Goal: Task Accomplishment & Management: Use online tool/utility

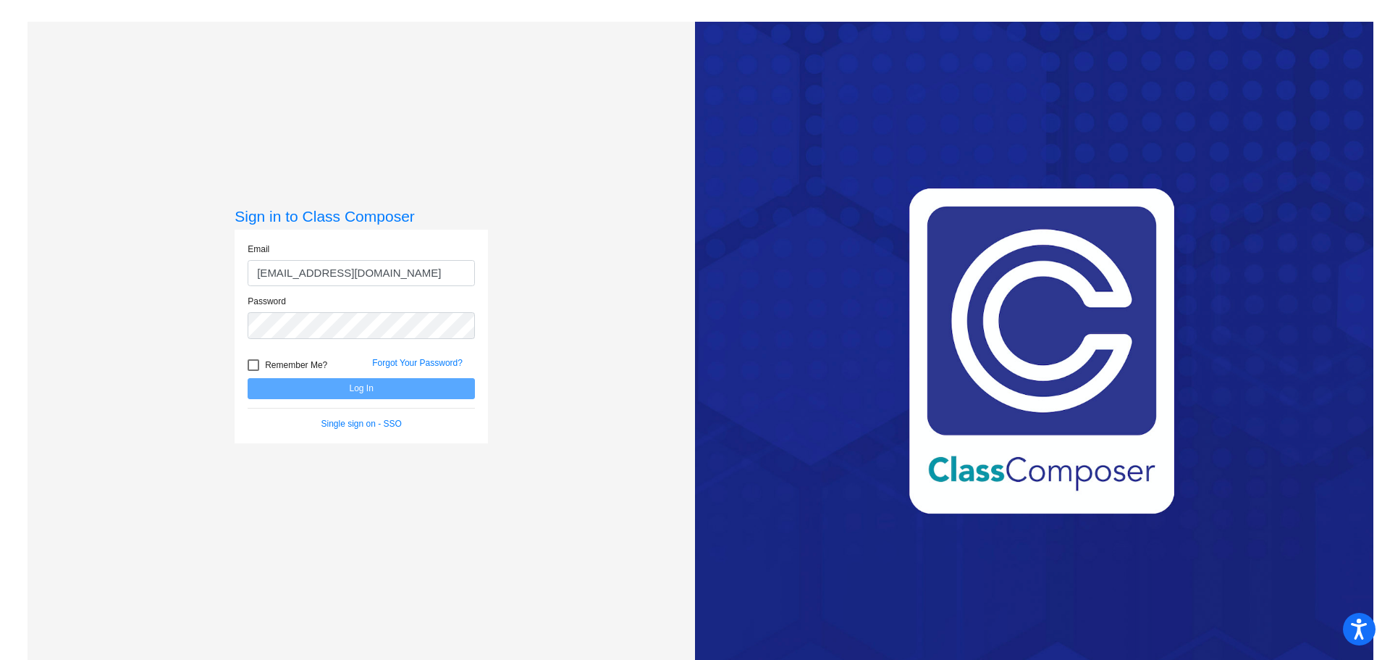
type input "[EMAIL_ADDRESS][DOMAIN_NAME]"
click at [248, 378] on button "Log In" at bounding box center [361, 388] width 227 height 21
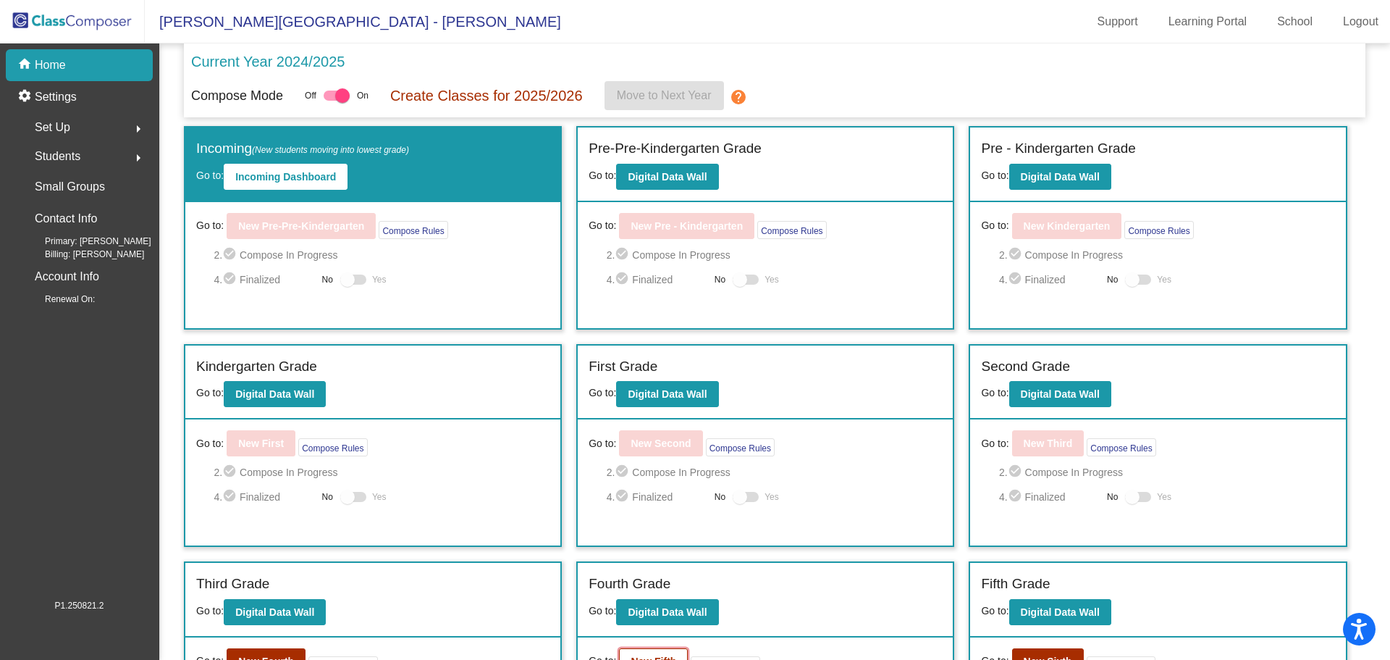
click at [660, 655] on b "New Fifth" at bounding box center [654, 661] width 46 height 12
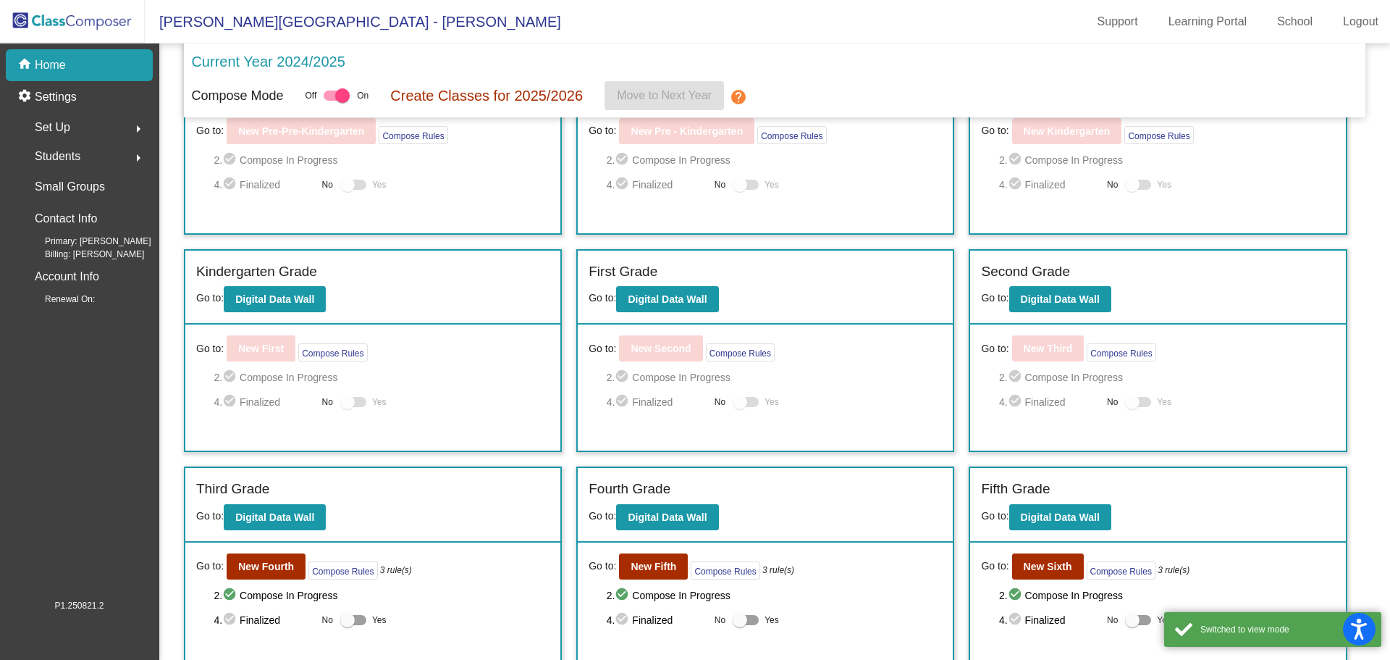
scroll to position [196, 0]
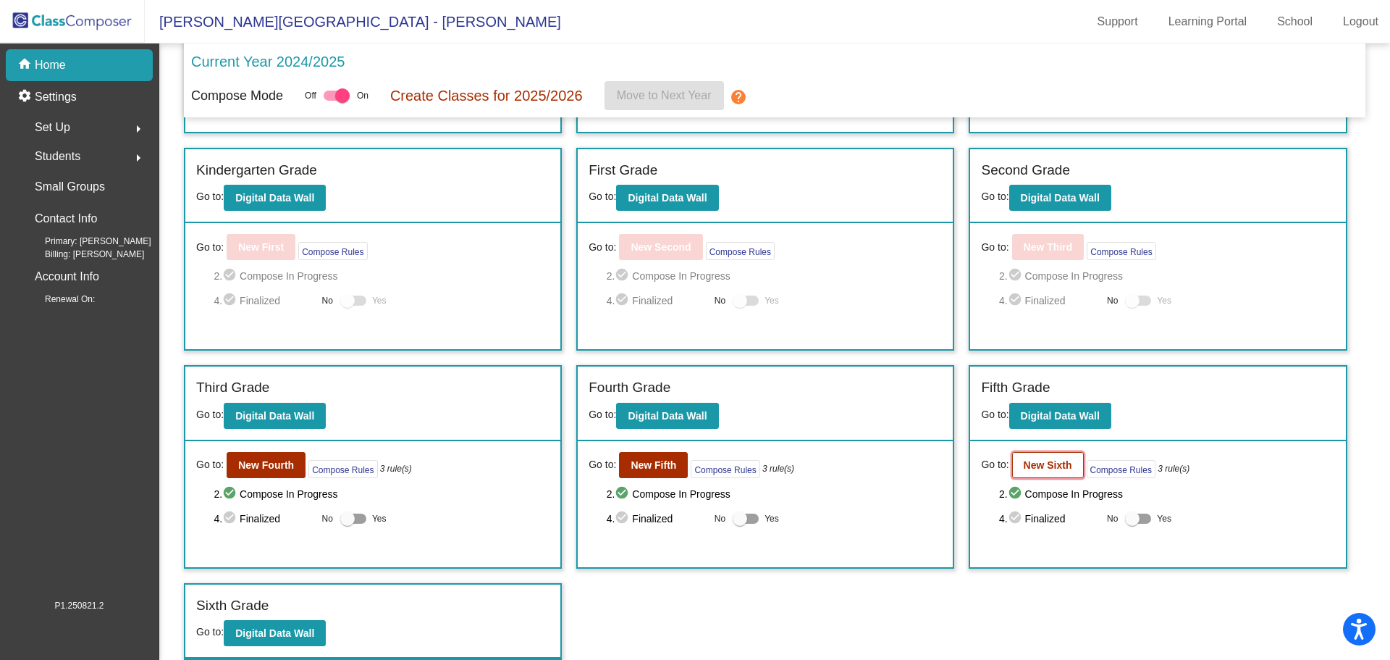
click at [1047, 466] on b "New Sixth" at bounding box center [1048, 465] width 49 height 12
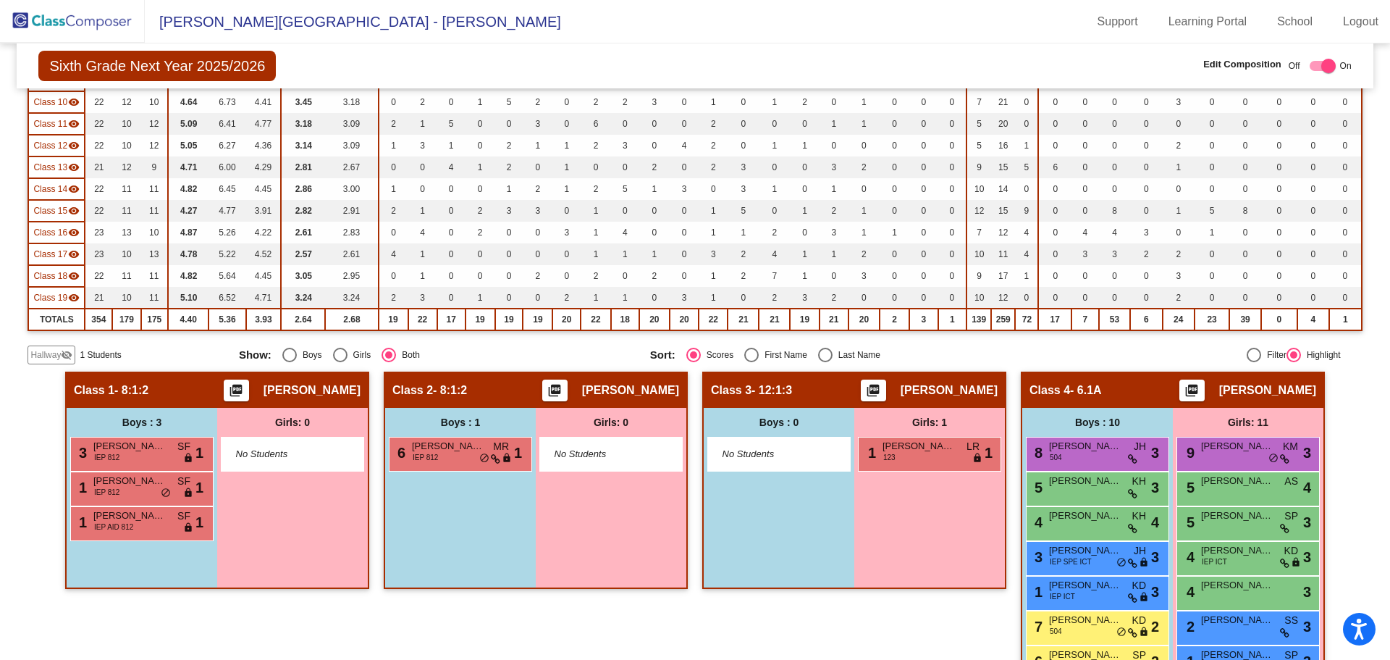
scroll to position [347, 0]
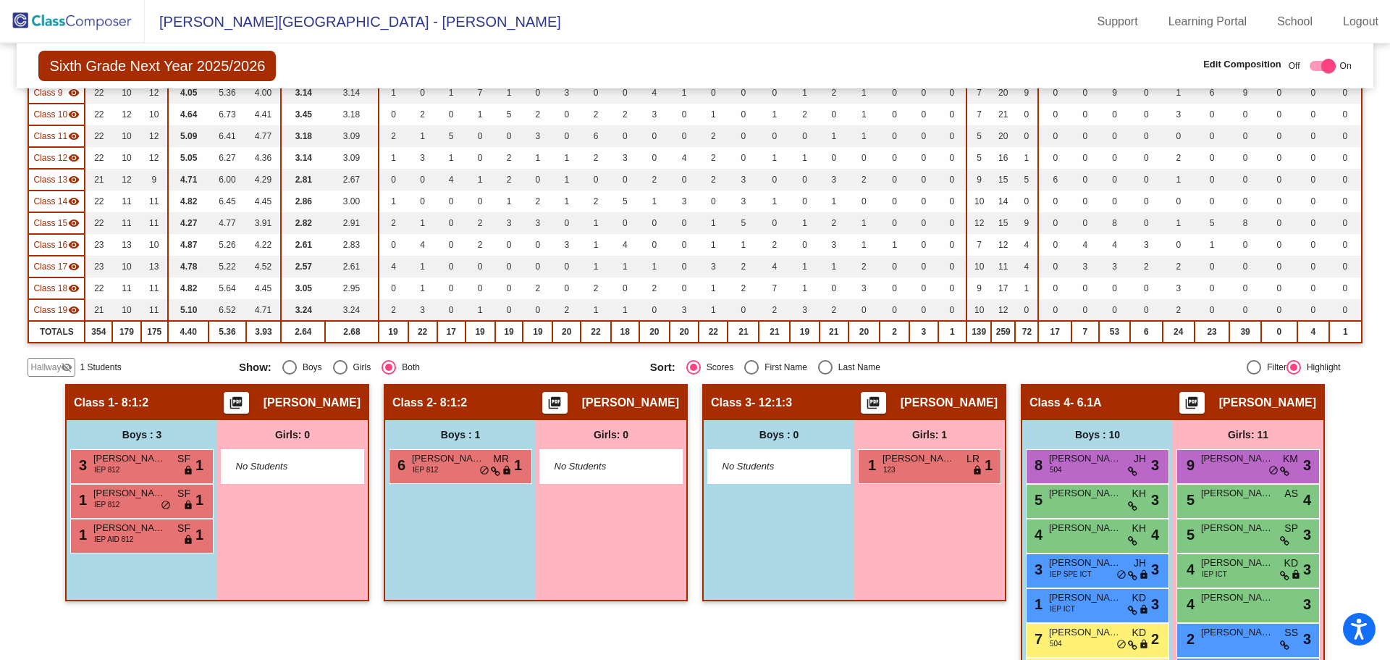
click at [59, 366] on span "Hallway" at bounding box center [45, 367] width 30 height 13
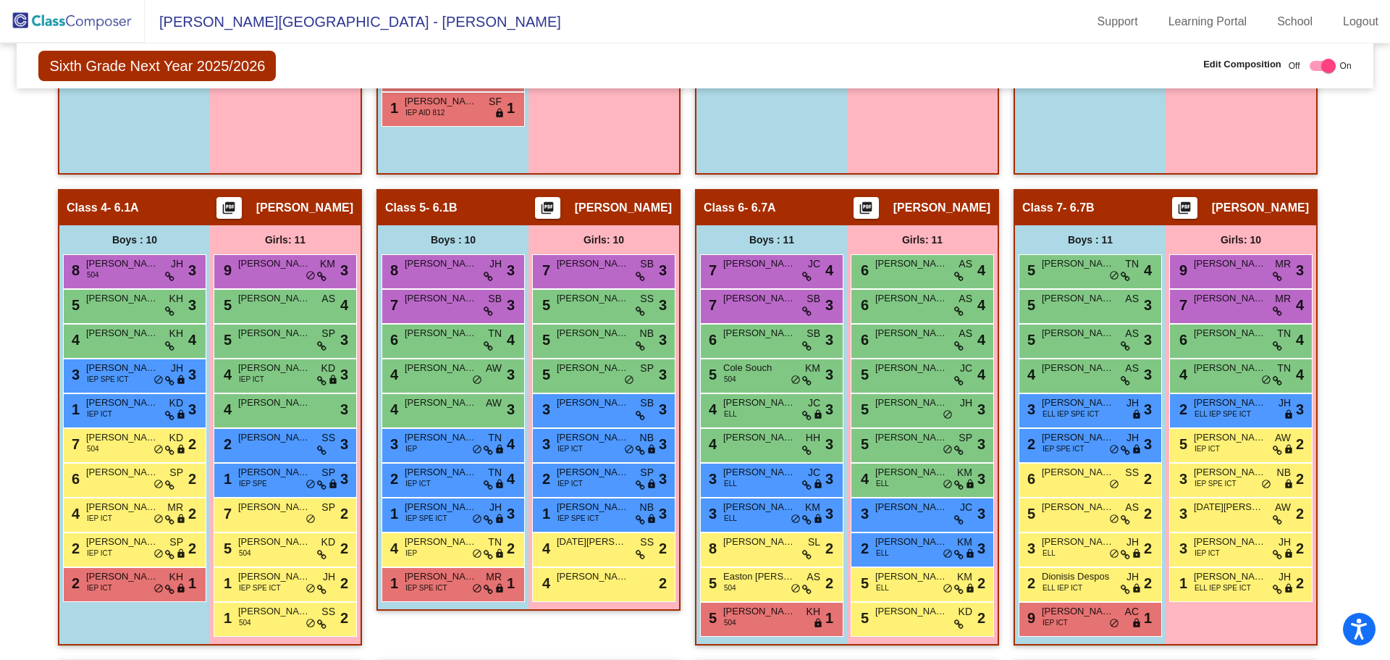
scroll to position [0, 0]
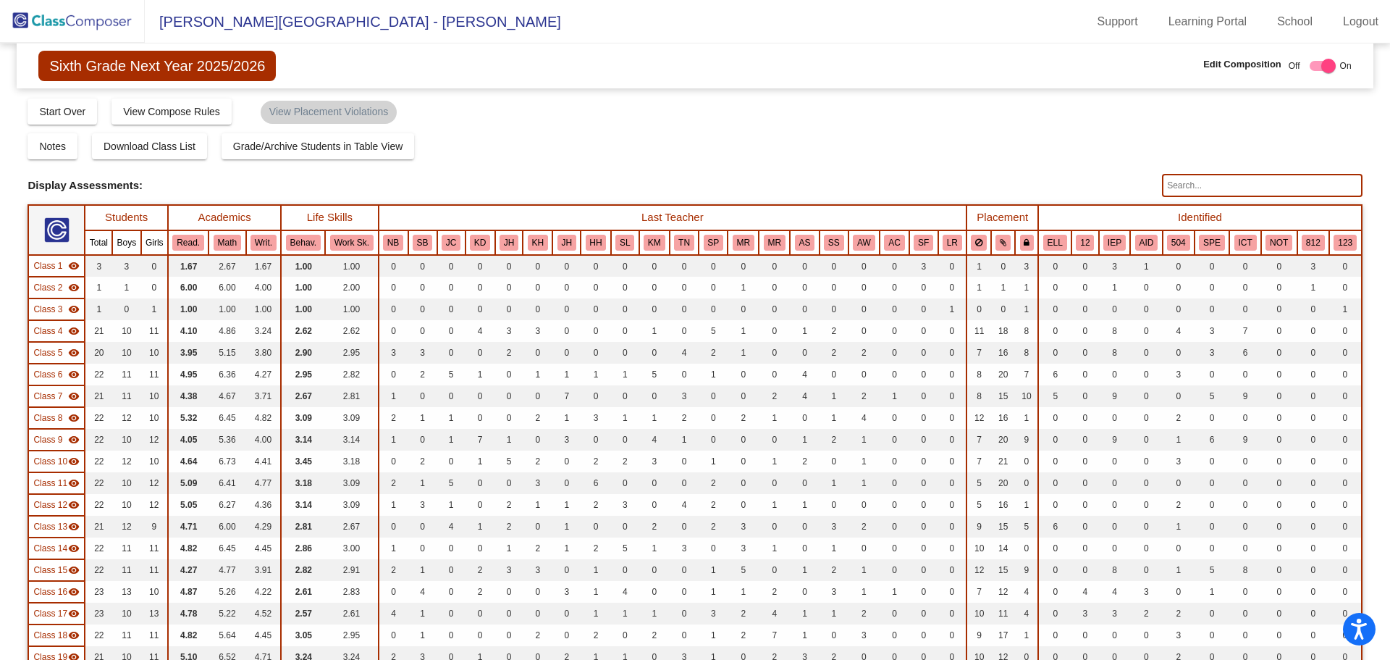
click at [54, 20] on img at bounding box center [72, 21] width 145 height 43
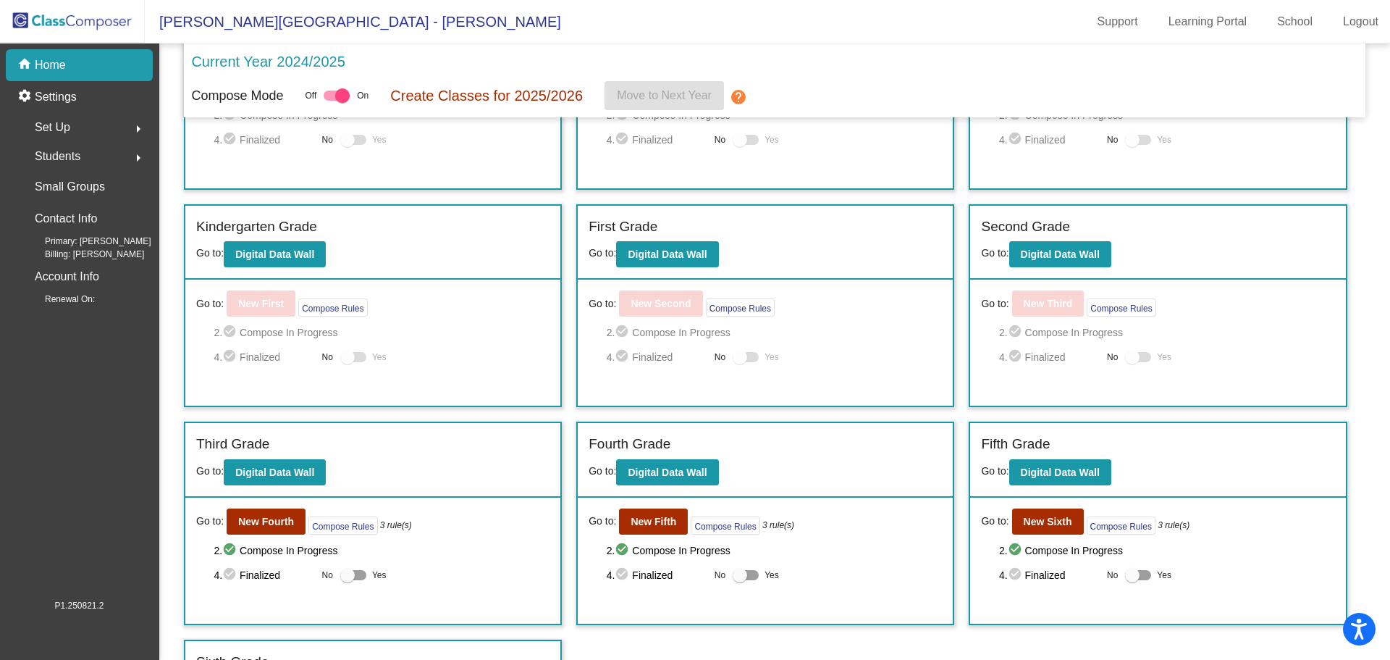
scroll to position [149, 0]
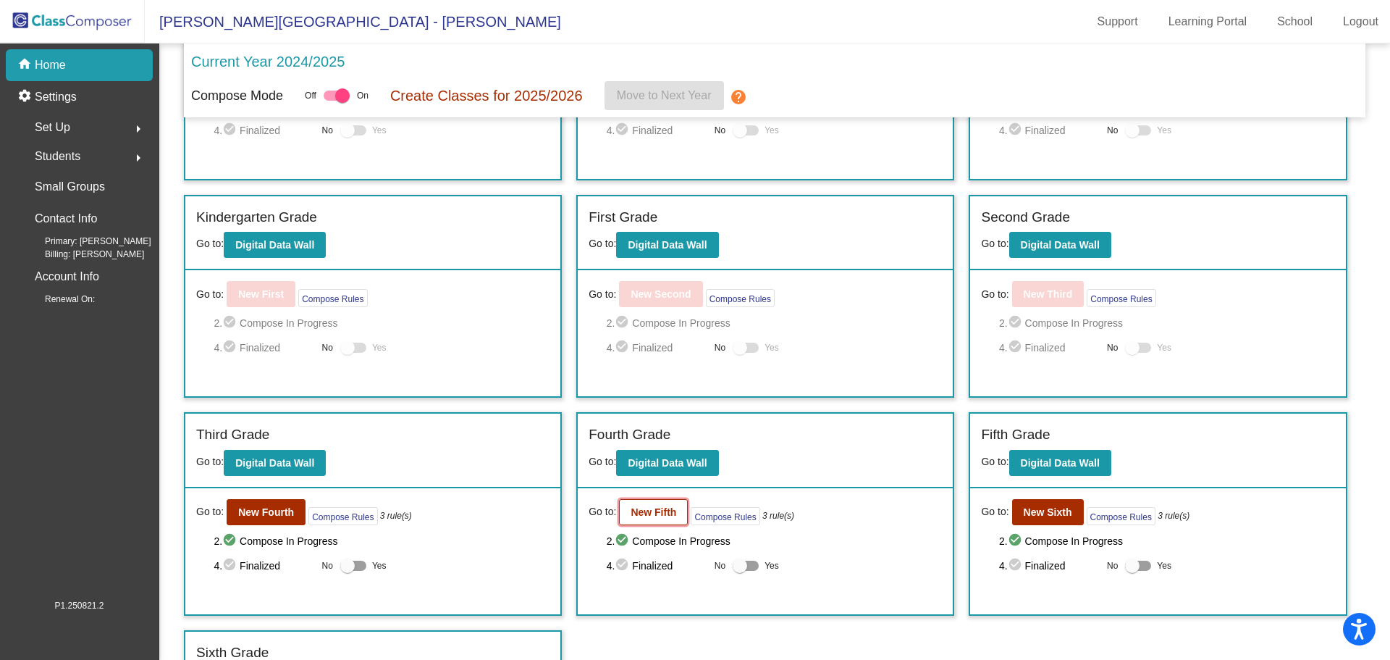
click at [650, 513] on b "New Fifth" at bounding box center [654, 512] width 46 height 12
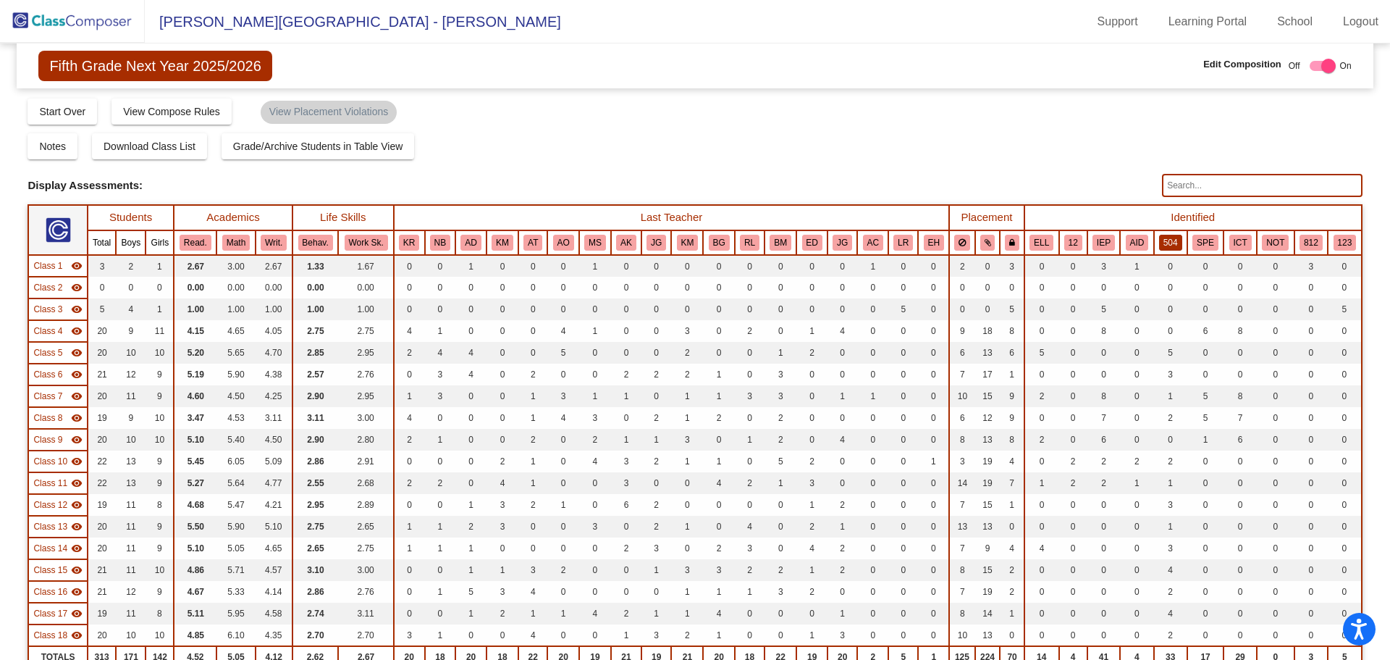
click at [1164, 242] on button "504" at bounding box center [1170, 243] width 23 height 16
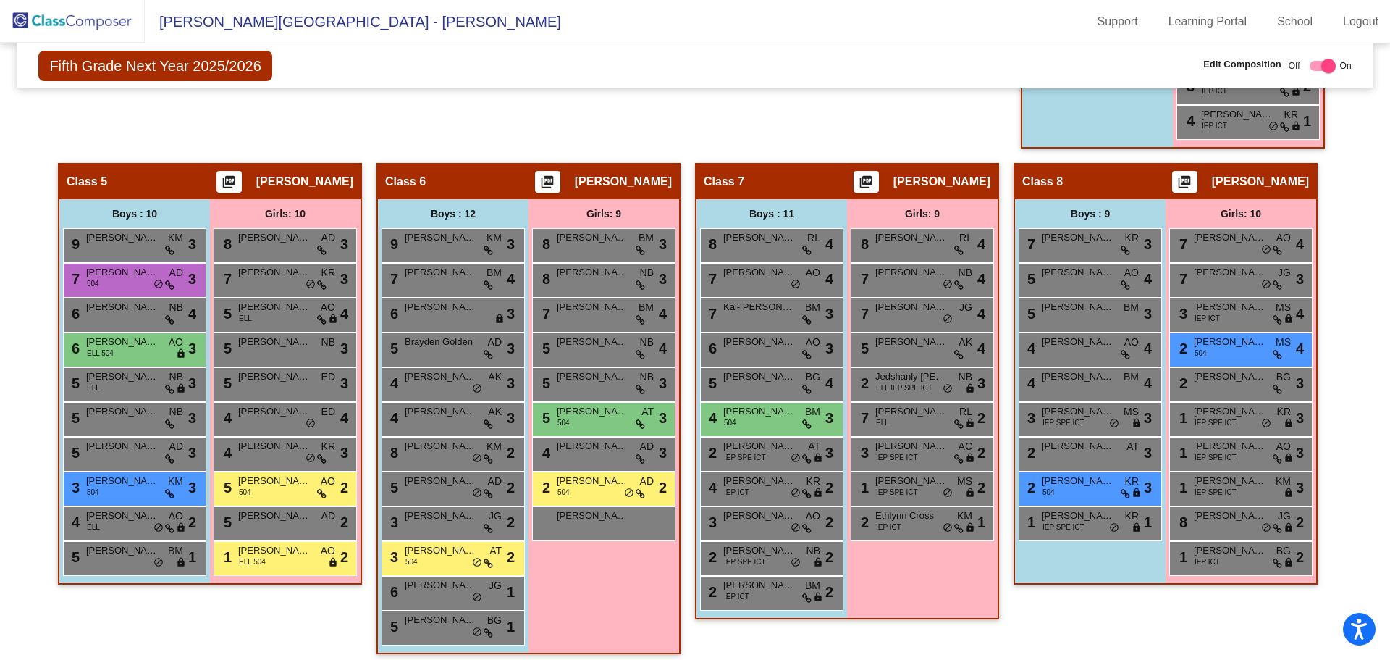
scroll to position [1020, 0]
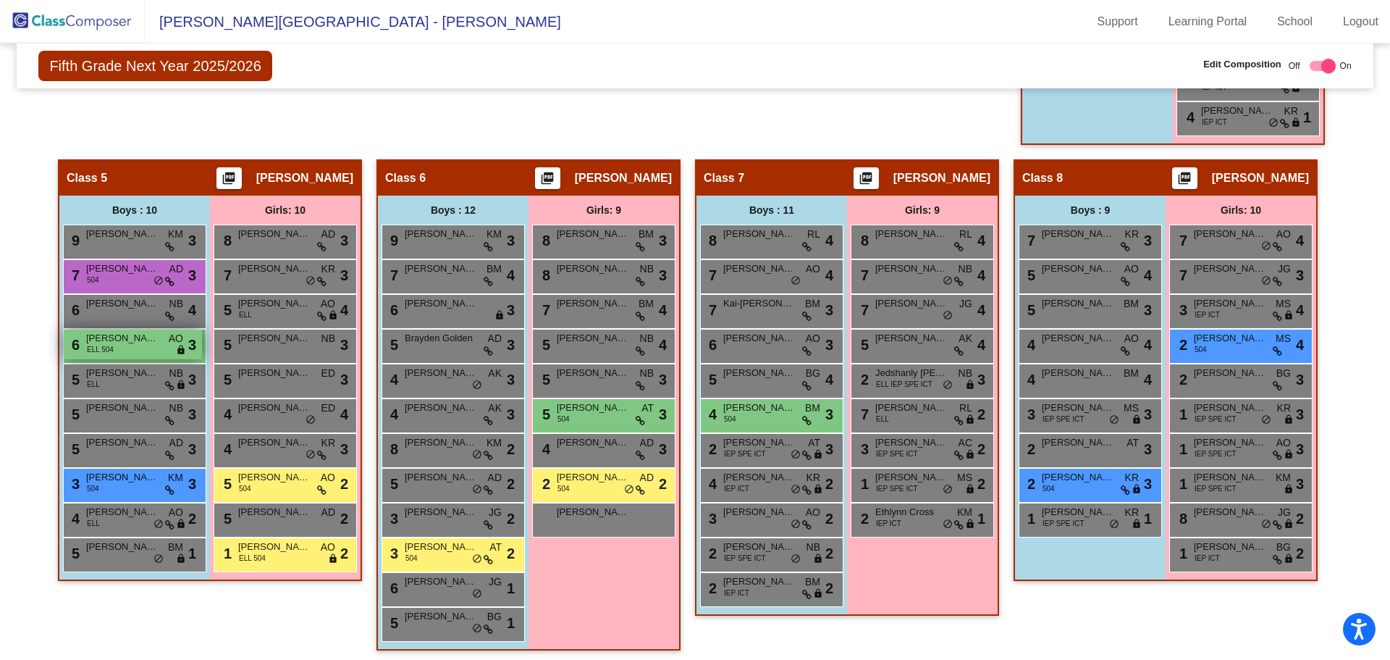
click at [143, 342] on span "[PERSON_NAME]" at bounding box center [122, 338] width 72 height 14
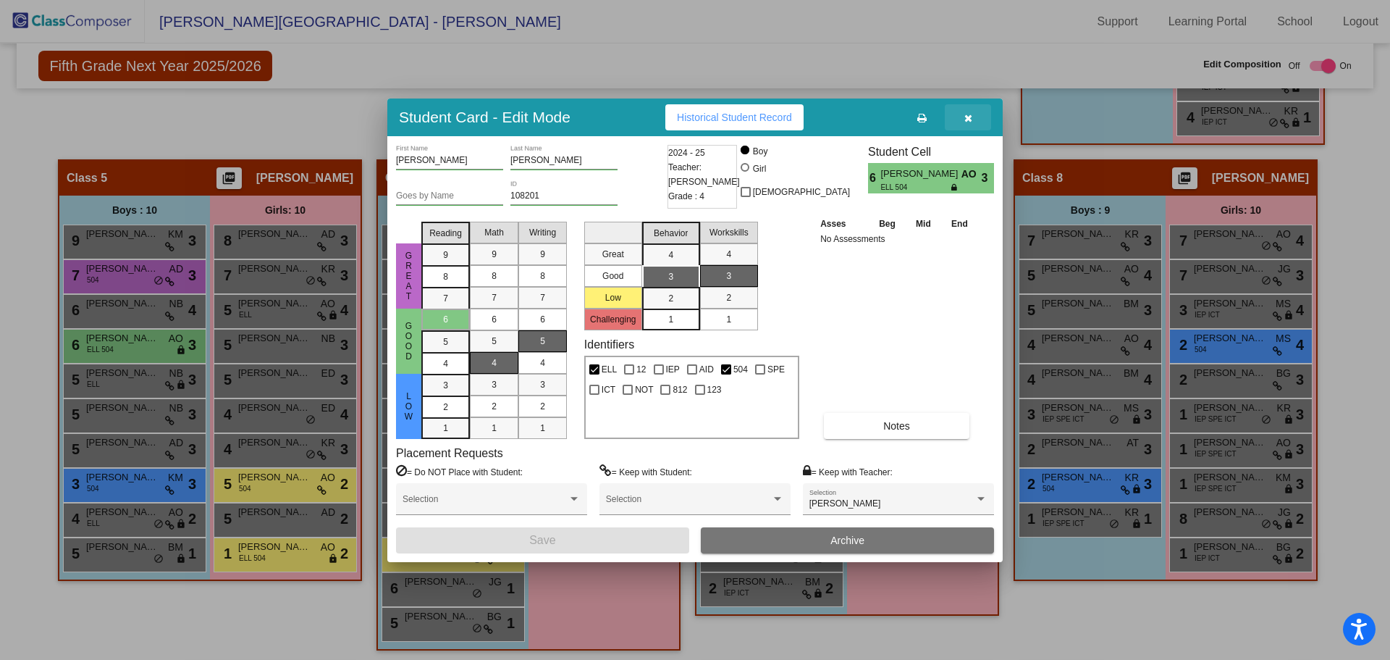
click at [970, 114] on icon "button" at bounding box center [969, 118] width 8 height 10
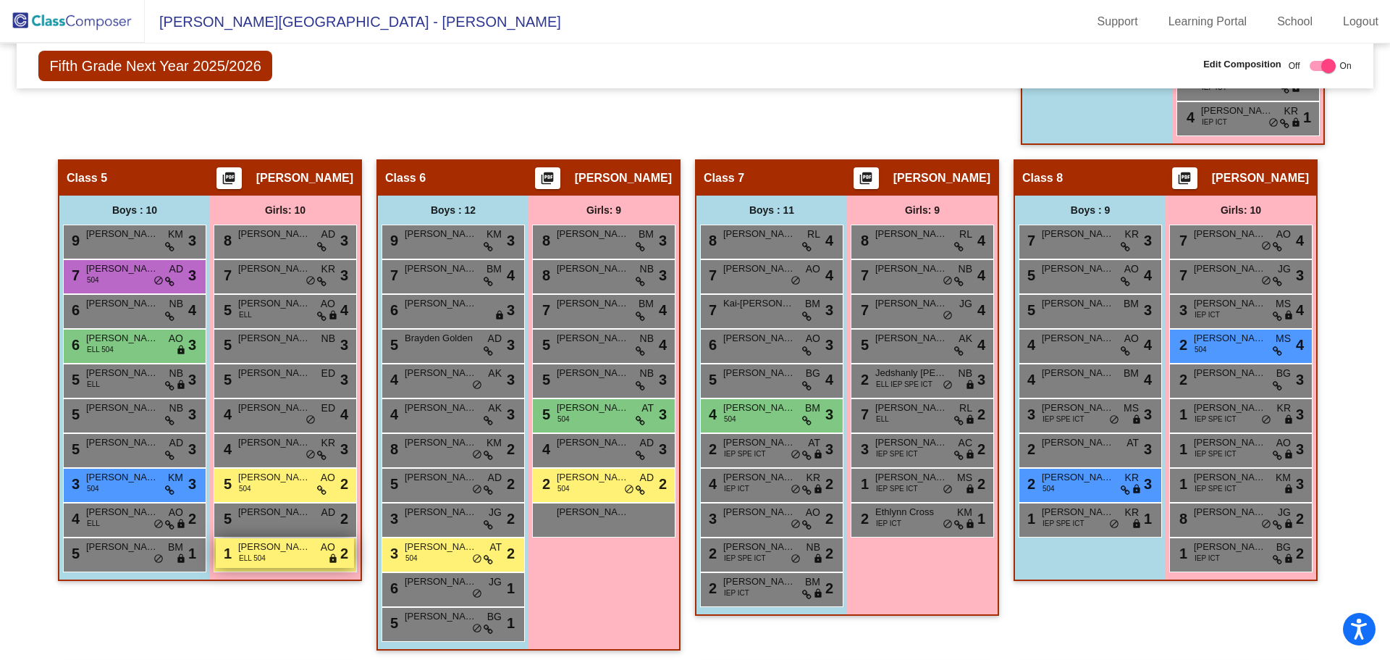
click at [268, 555] on div "1 [PERSON_NAME] ELL 504 AO lock do_not_disturb_alt 2" at bounding box center [285, 553] width 138 height 30
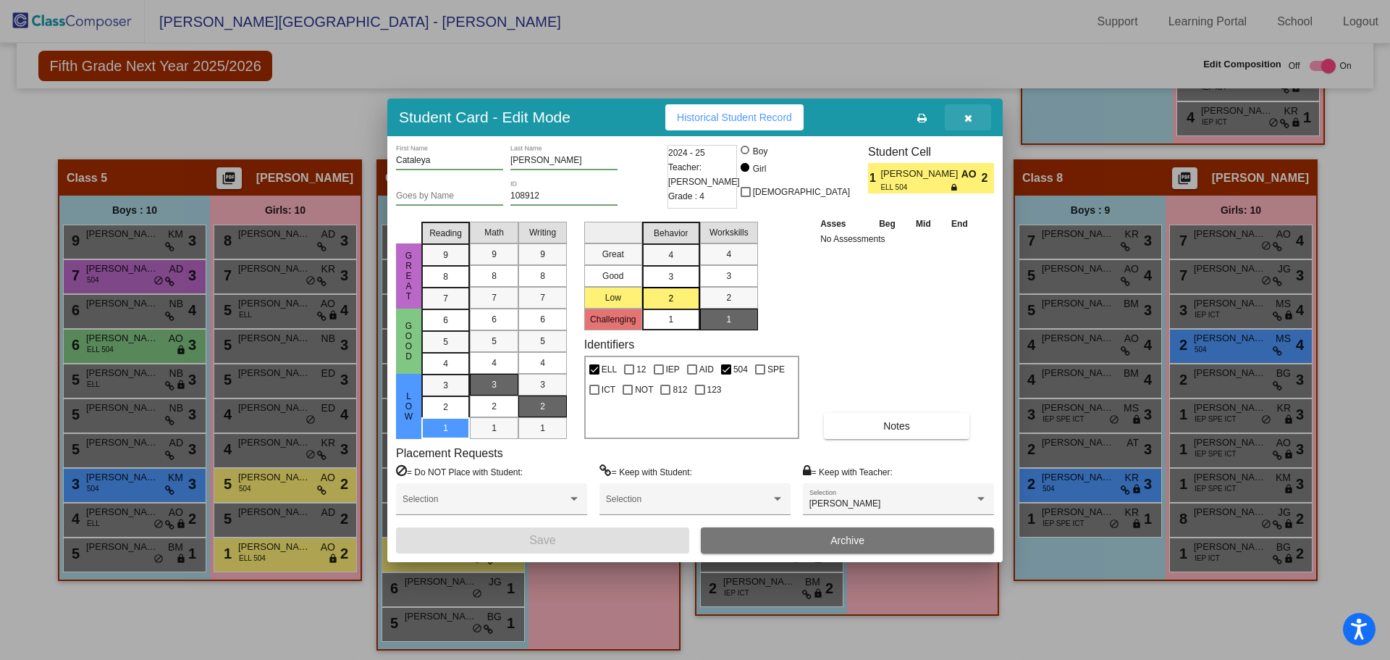
click at [969, 116] on icon "button" at bounding box center [969, 118] width 8 height 10
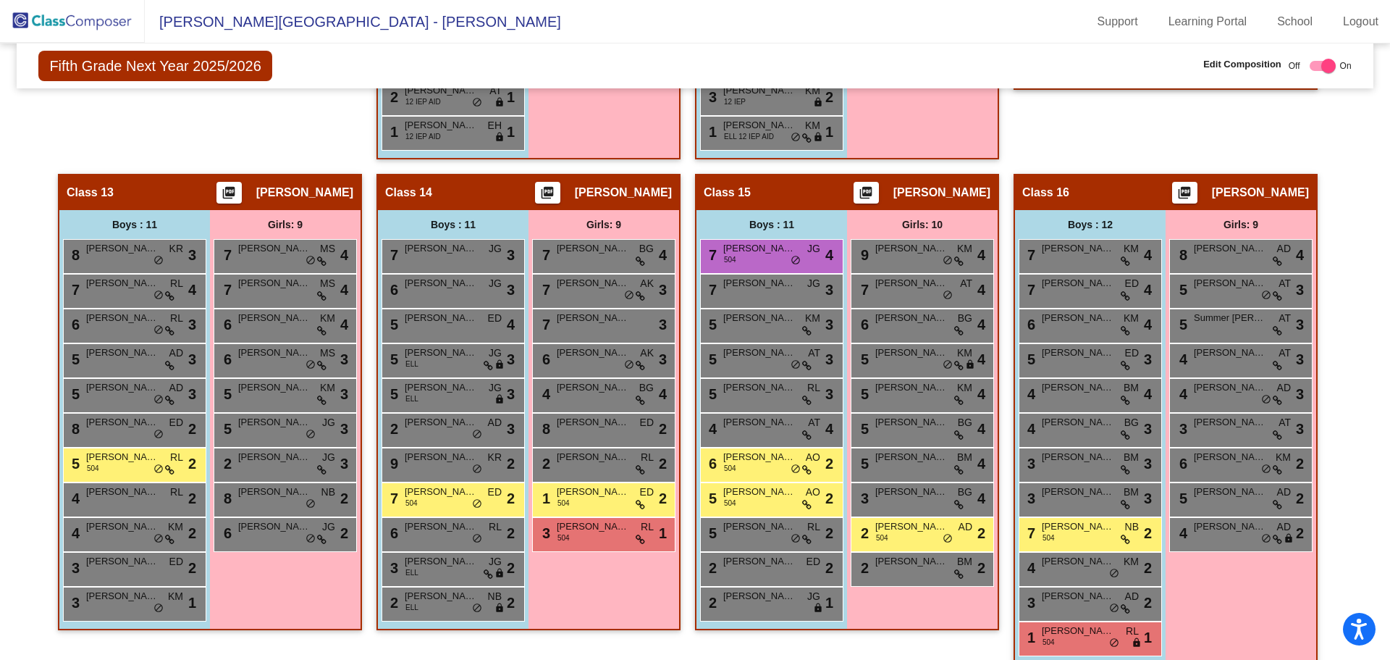
scroll to position [2112, 0]
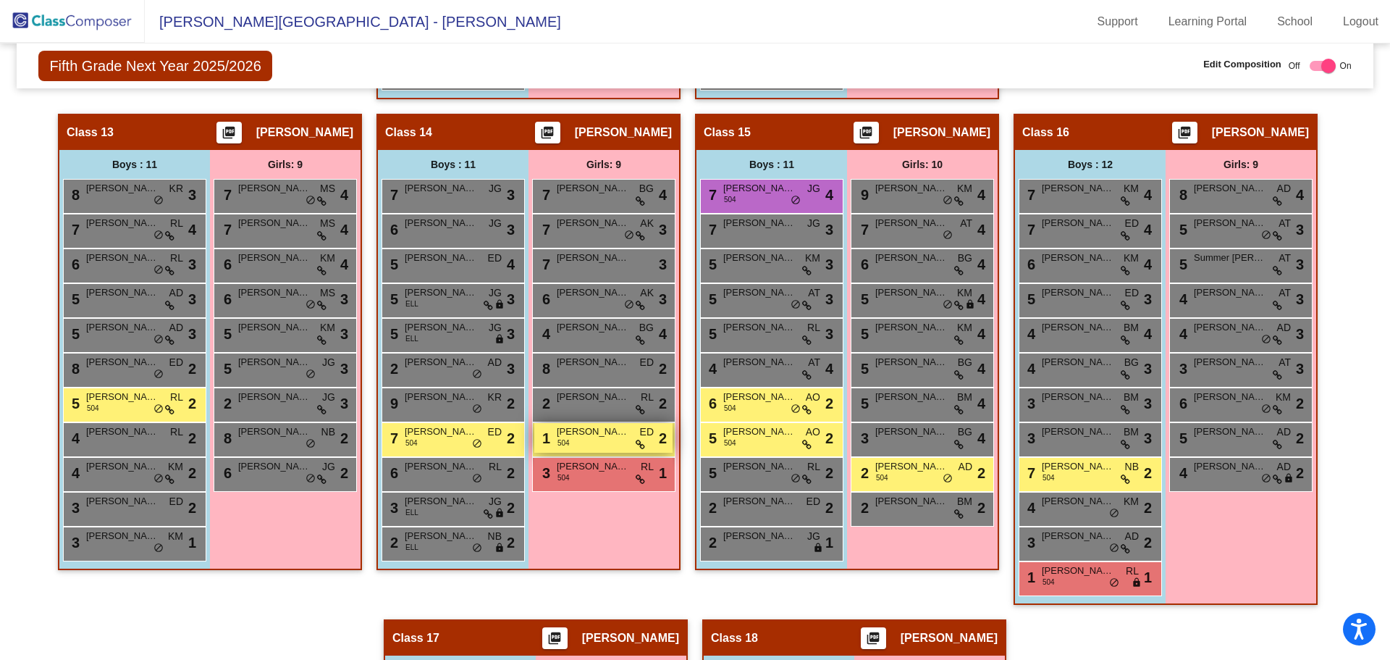
click at [614, 438] on span "[PERSON_NAME]" at bounding box center [593, 431] width 72 height 14
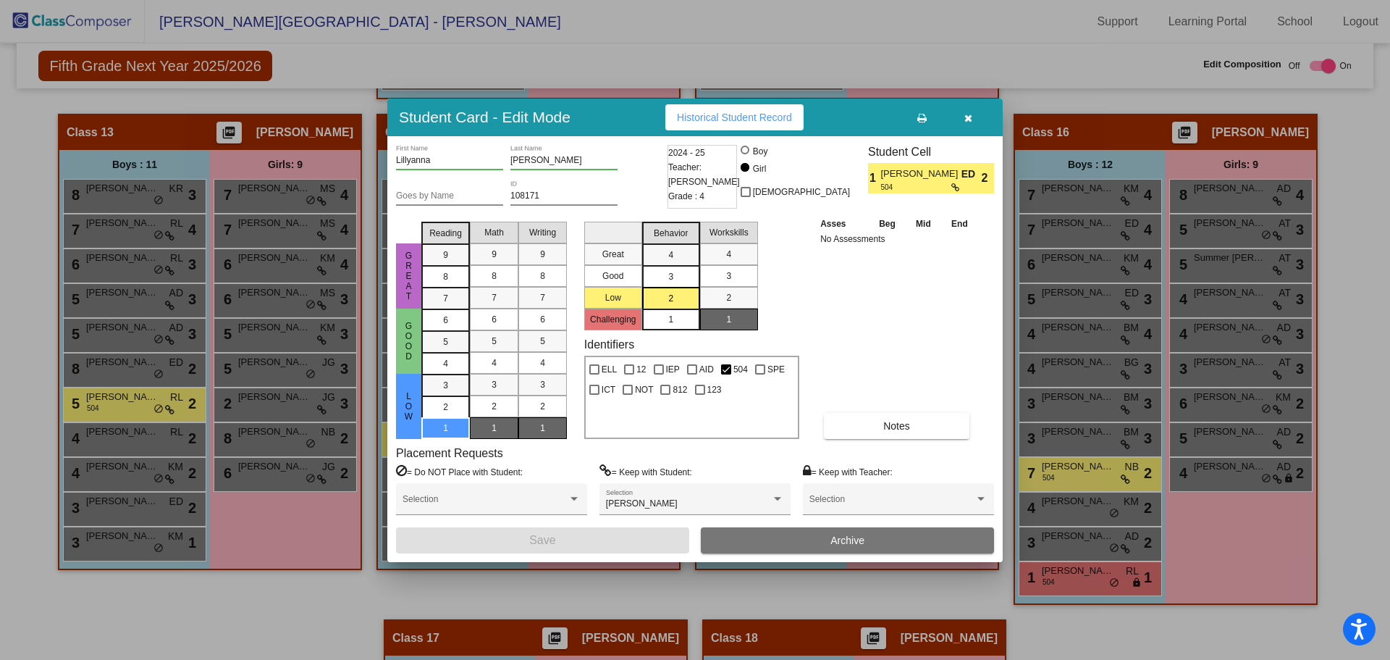
click at [973, 119] on button "button" at bounding box center [968, 117] width 46 height 26
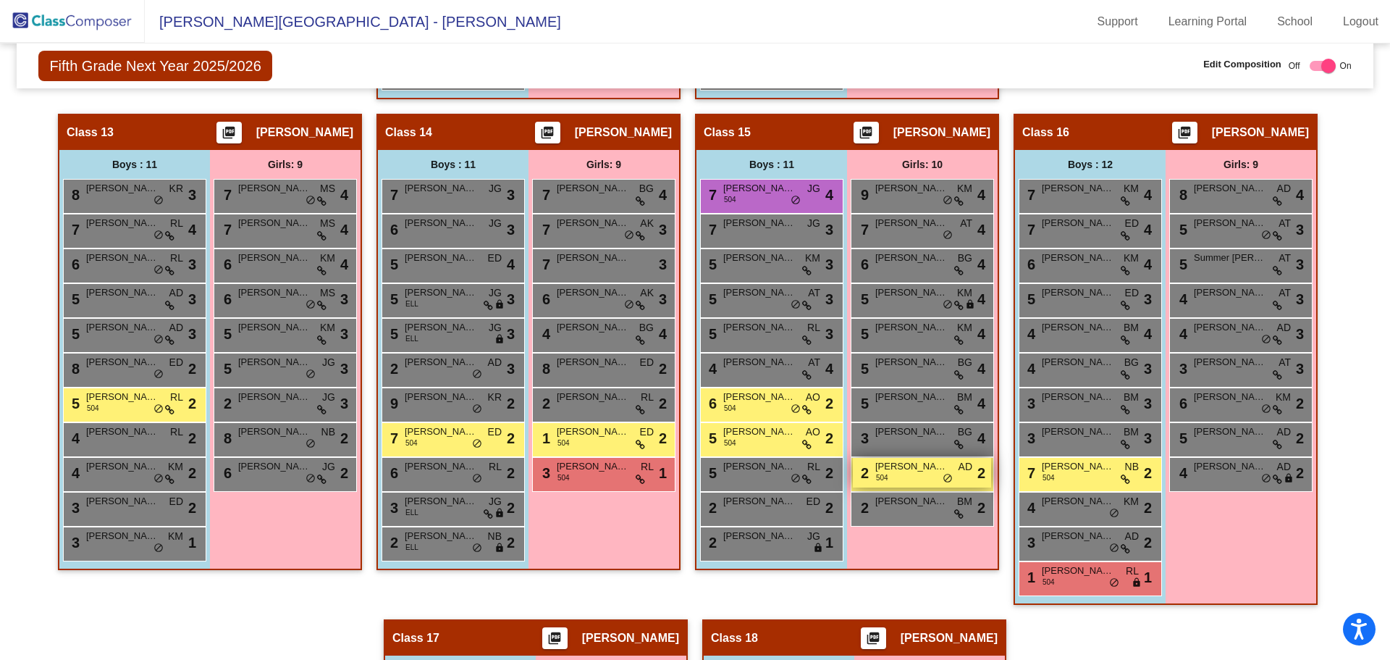
click at [899, 471] on span "[PERSON_NAME]" at bounding box center [911, 466] width 72 height 14
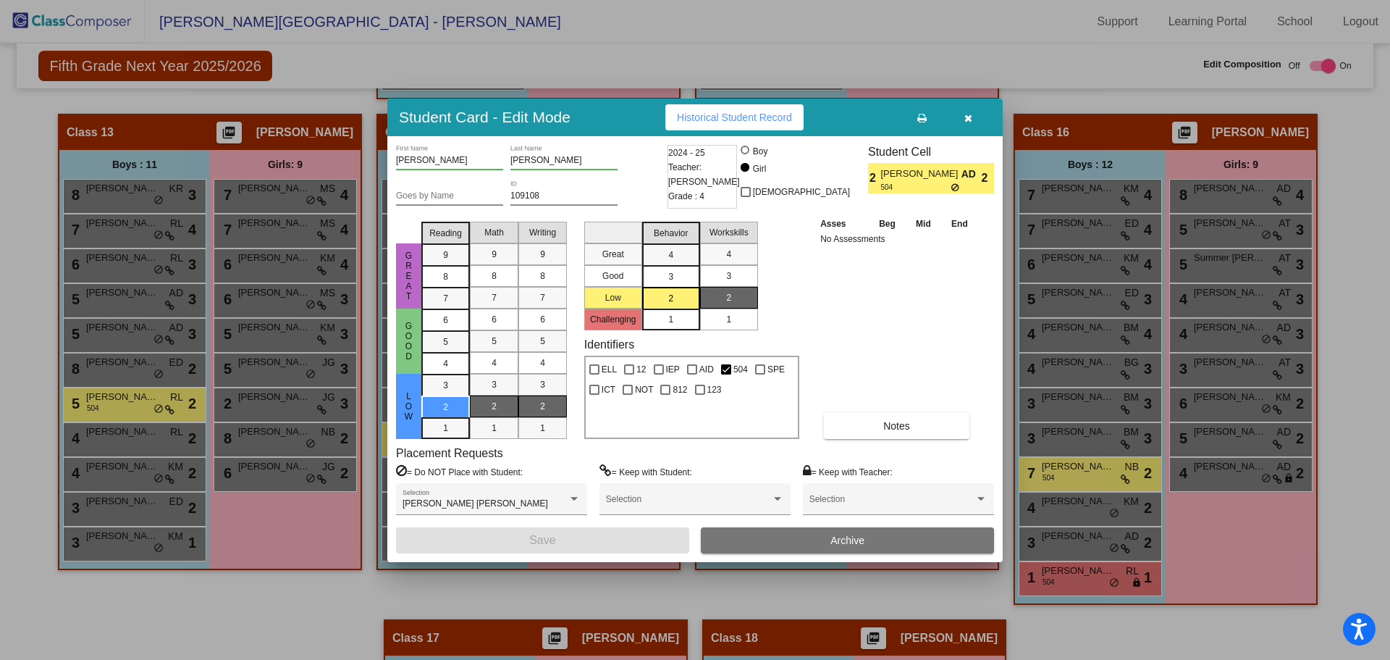
click at [969, 114] on icon "button" at bounding box center [969, 118] width 8 height 10
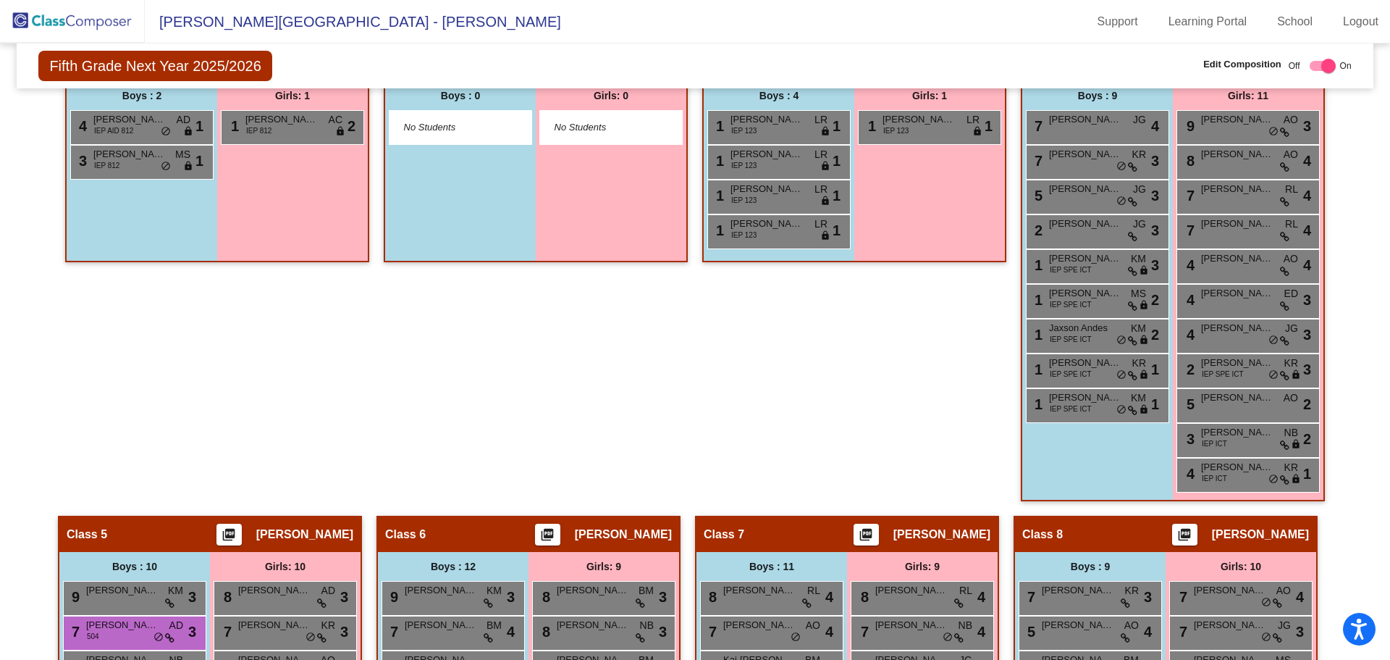
scroll to position [0, 0]
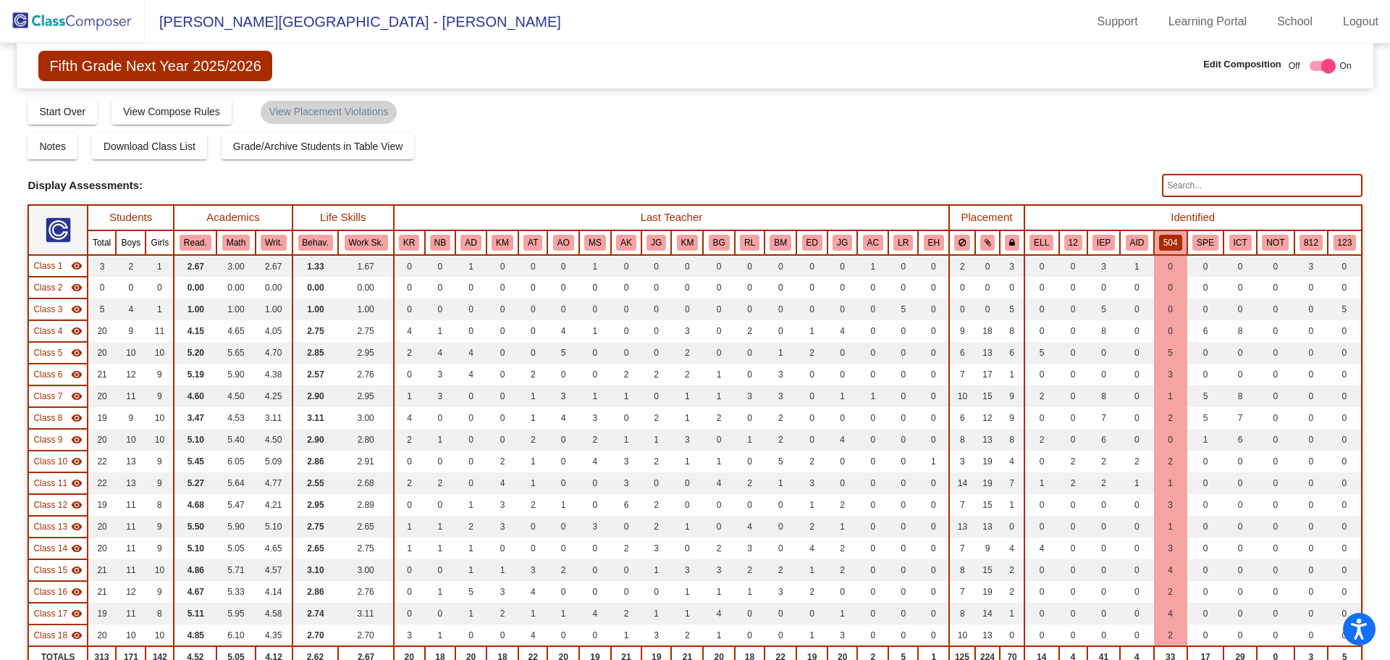
click at [1190, 182] on input "text" at bounding box center [1262, 185] width 200 height 23
drag, startPoint x: 1201, startPoint y: 191, endPoint x: 1104, endPoint y: 199, distance: 97.4
click at [1104, 199] on div "Display Scores for Years: [DATE] - [DATE] [DATE] - [DATE] Grade/Archive Student…" at bounding box center [695, 399] width 1335 height 605
drag, startPoint x: 1115, startPoint y: 201, endPoint x: 1104, endPoint y: 208, distance: 13.7
click at [1106, 205] on div "Display Scores for Years: [DATE] - [DATE] [DATE] - [DATE] Grade/Archive Student…" at bounding box center [695, 399] width 1335 height 605
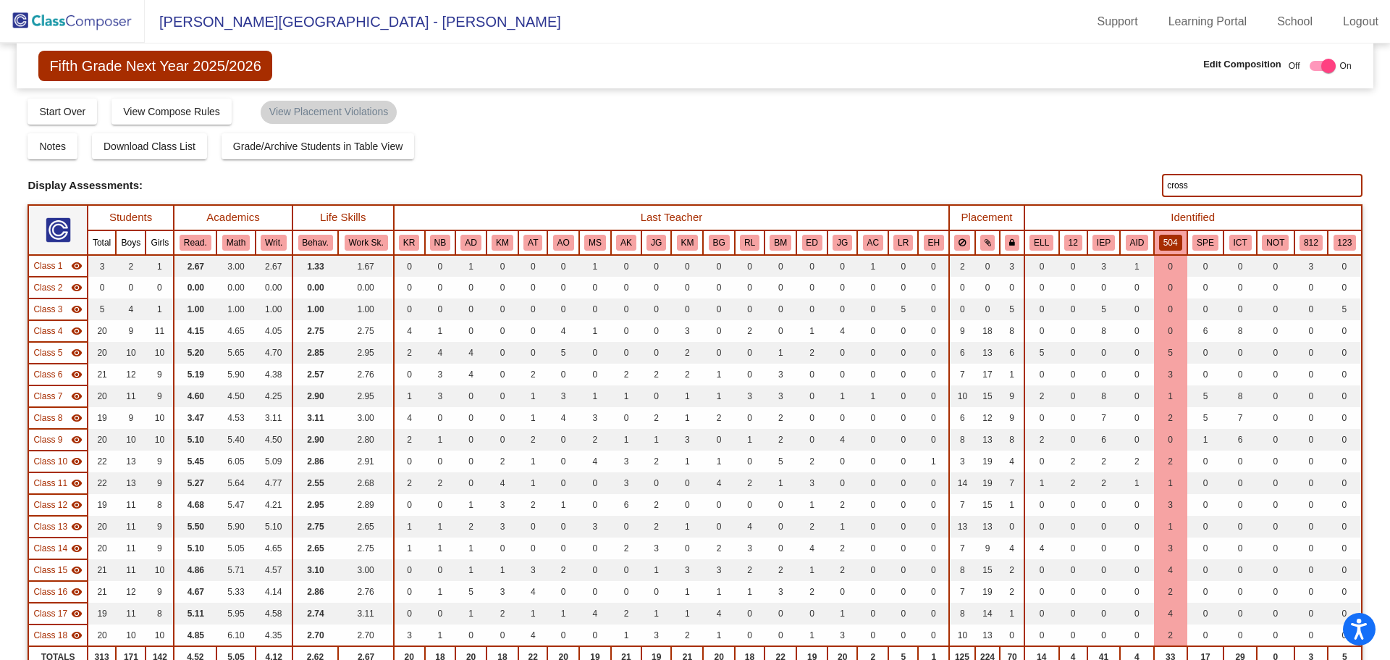
click at [1166, 243] on button "504" at bounding box center [1170, 243] width 23 height 16
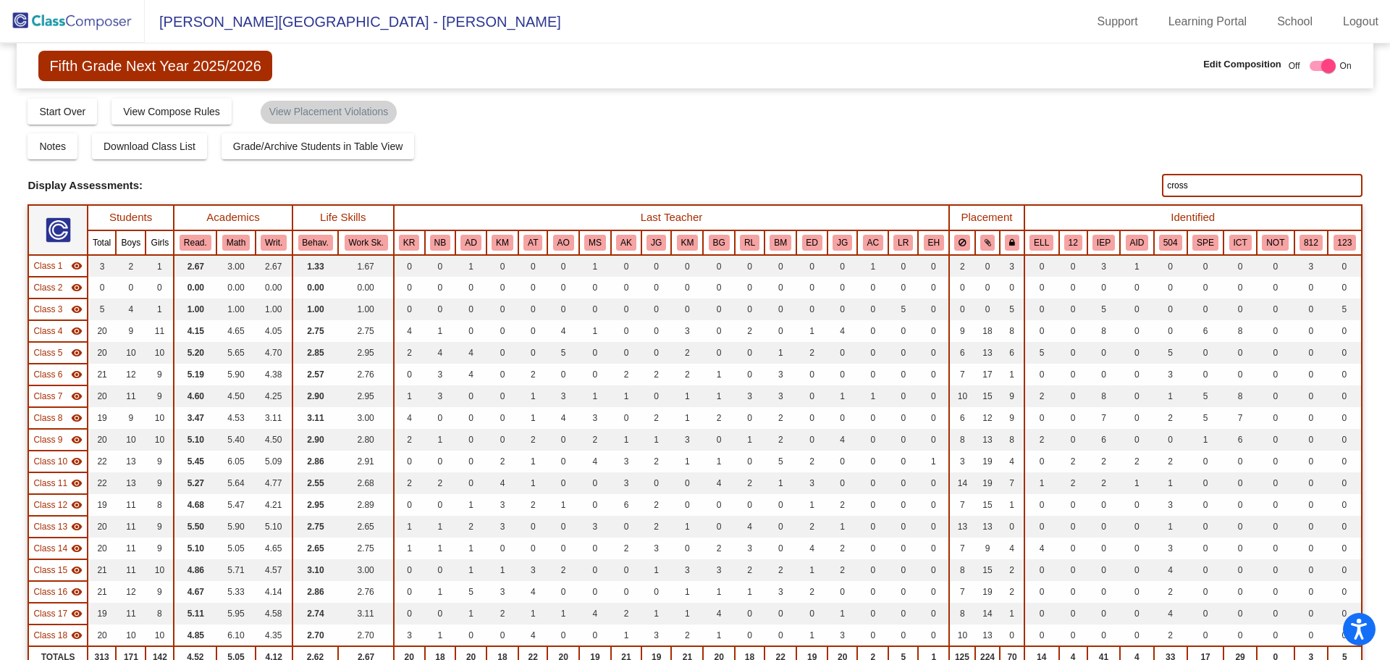
drag, startPoint x: 1084, startPoint y: 177, endPoint x: 1046, endPoint y: 177, distance: 37.7
click at [1047, 177] on div "Display Scores for Years: [DATE] - [DATE] [DATE] - [DATE] Display Assessments: …" at bounding box center [695, 185] width 1335 height 23
drag, startPoint x: 1179, startPoint y: 189, endPoint x: 1115, endPoint y: 190, distance: 63.7
click at [1115, 190] on div "Display Scores for Years: [DATE] - [DATE] [DATE] - [DATE] Display Assessments: …" at bounding box center [695, 185] width 1335 height 23
type input "s"
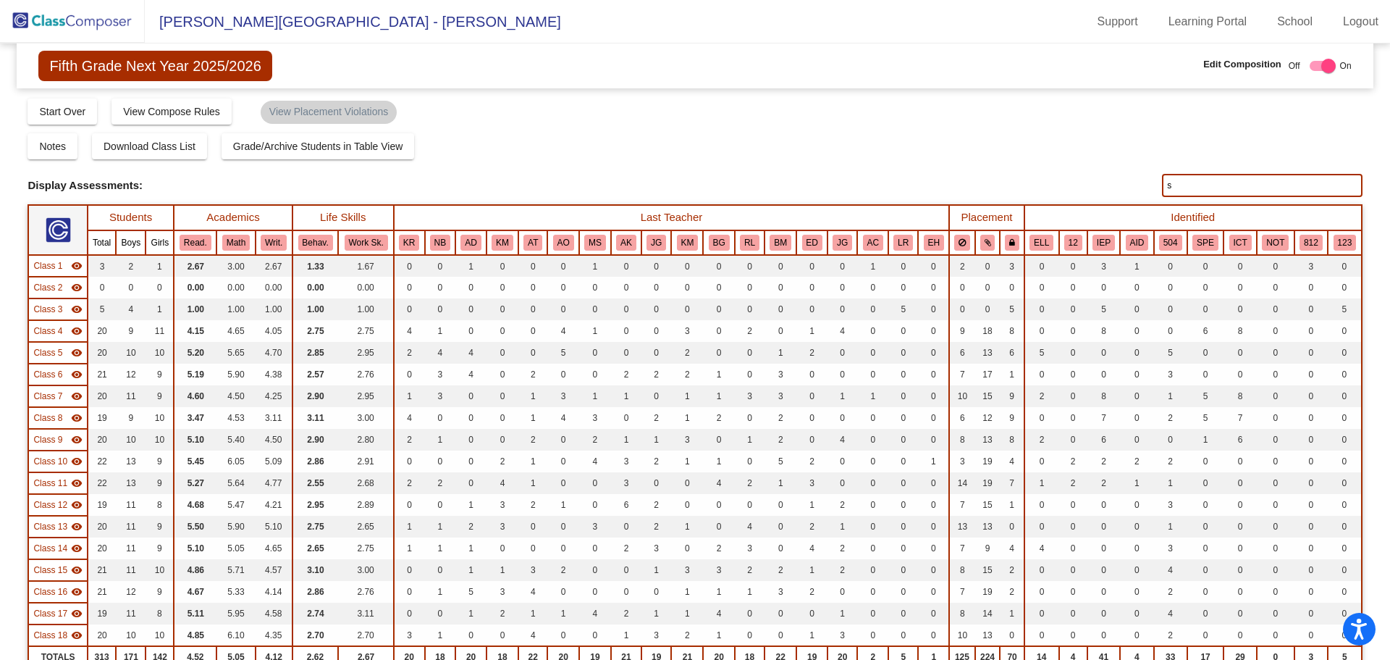
drag, startPoint x: 1188, startPoint y: 187, endPoint x: 1117, endPoint y: 193, distance: 71.3
click at [1117, 193] on div "Display Scores for Years: [DATE] - [DATE] [DATE] - [DATE] Display Assessments: s" at bounding box center [695, 185] width 1335 height 23
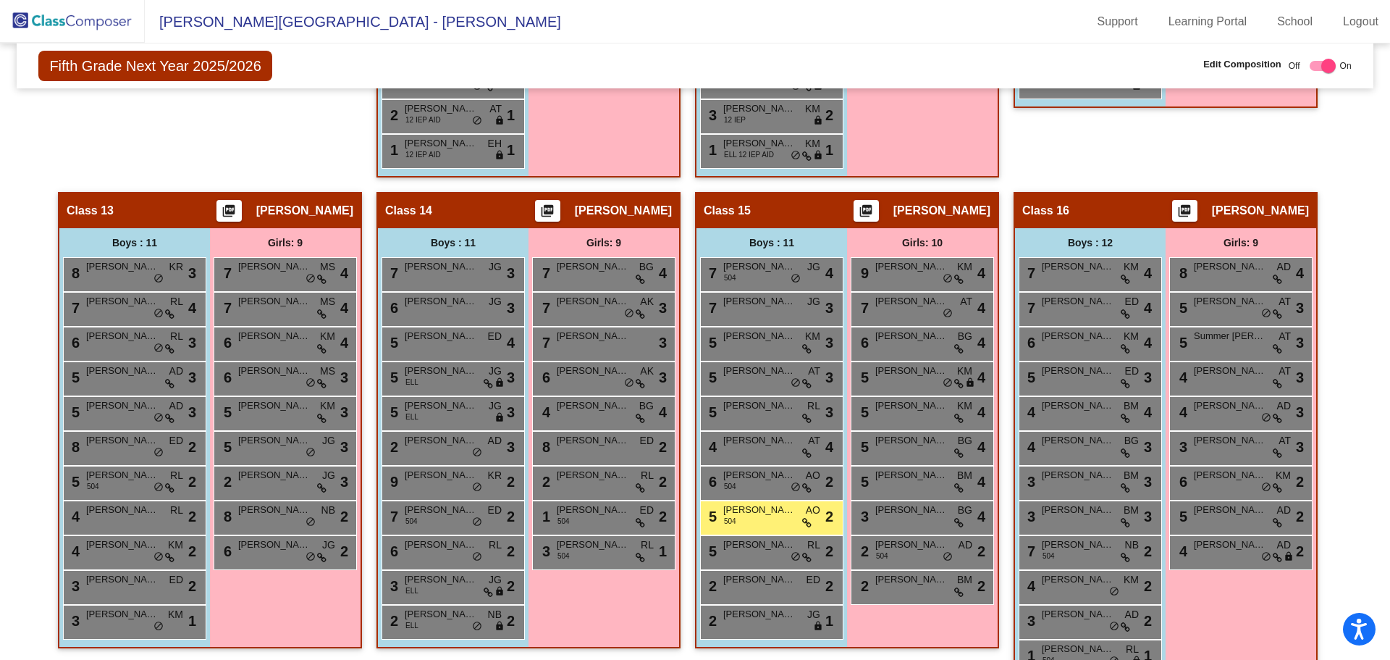
scroll to position [2107, 0]
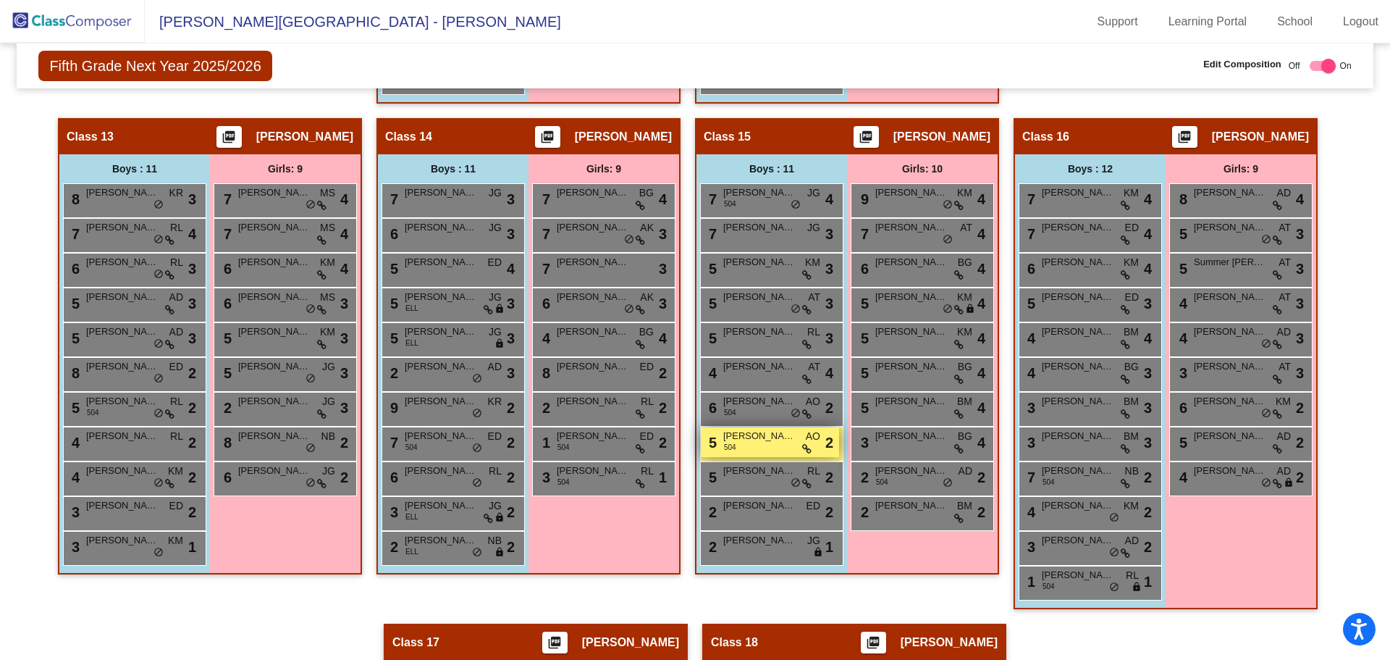
type input "green"
click at [760, 440] on span "[PERSON_NAME]" at bounding box center [759, 436] width 72 height 14
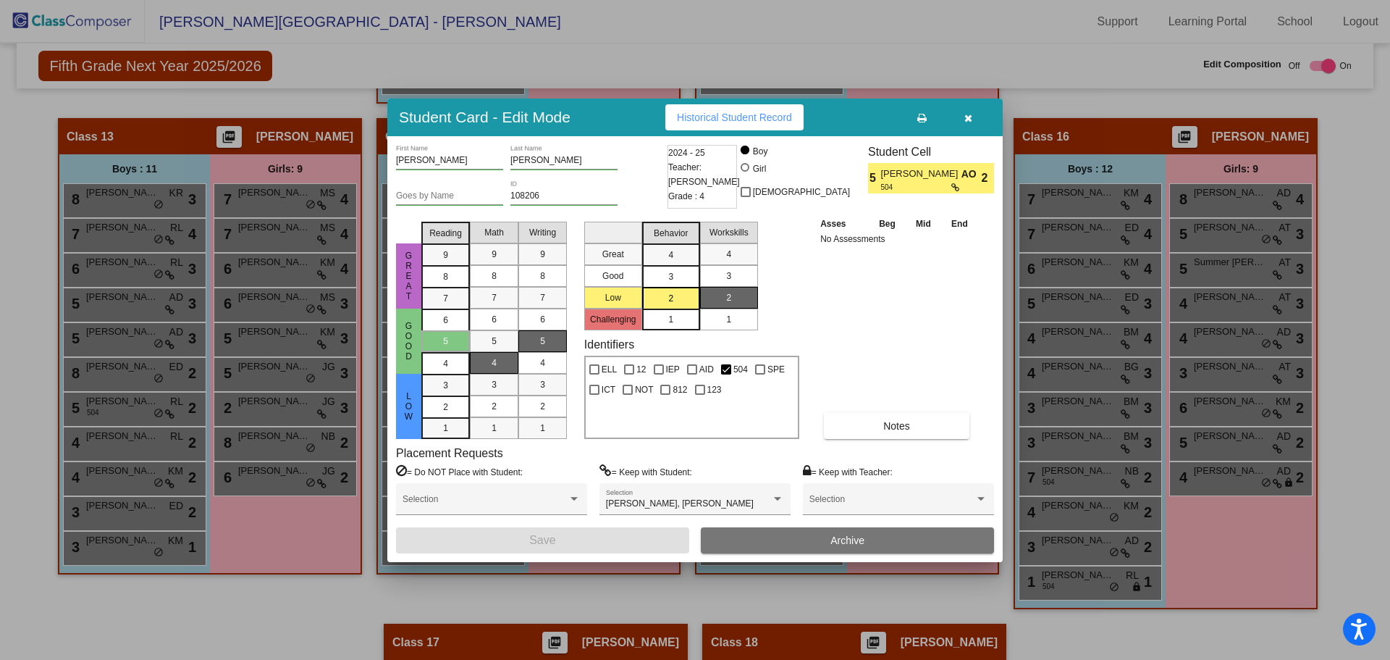
click at [969, 112] on span "button" at bounding box center [969, 118] width 8 height 12
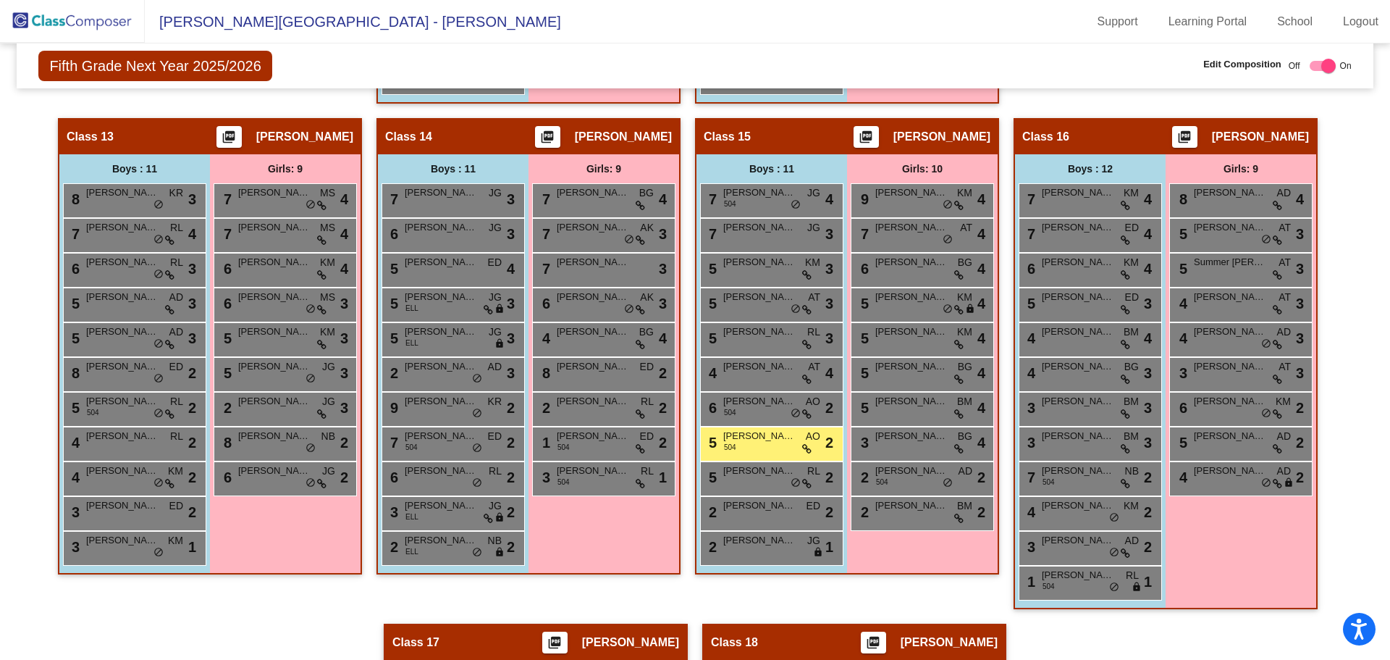
click at [69, 20] on img at bounding box center [72, 21] width 145 height 43
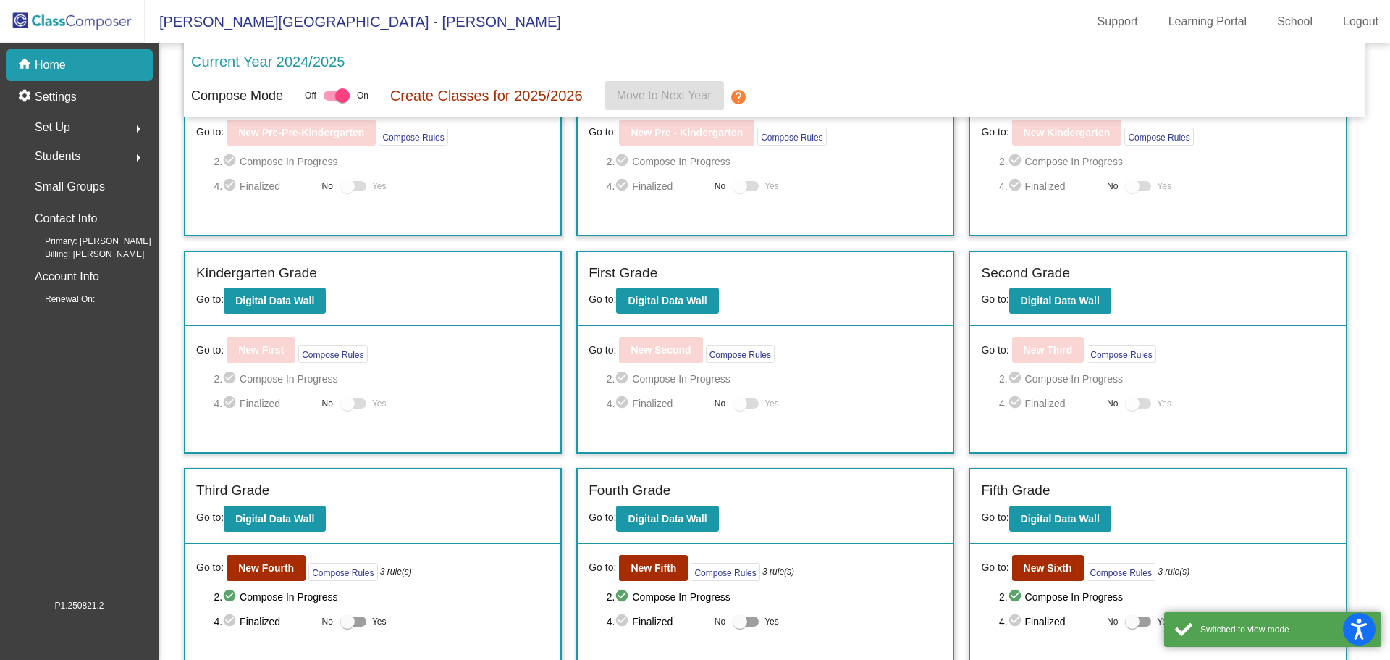
scroll to position [196, 0]
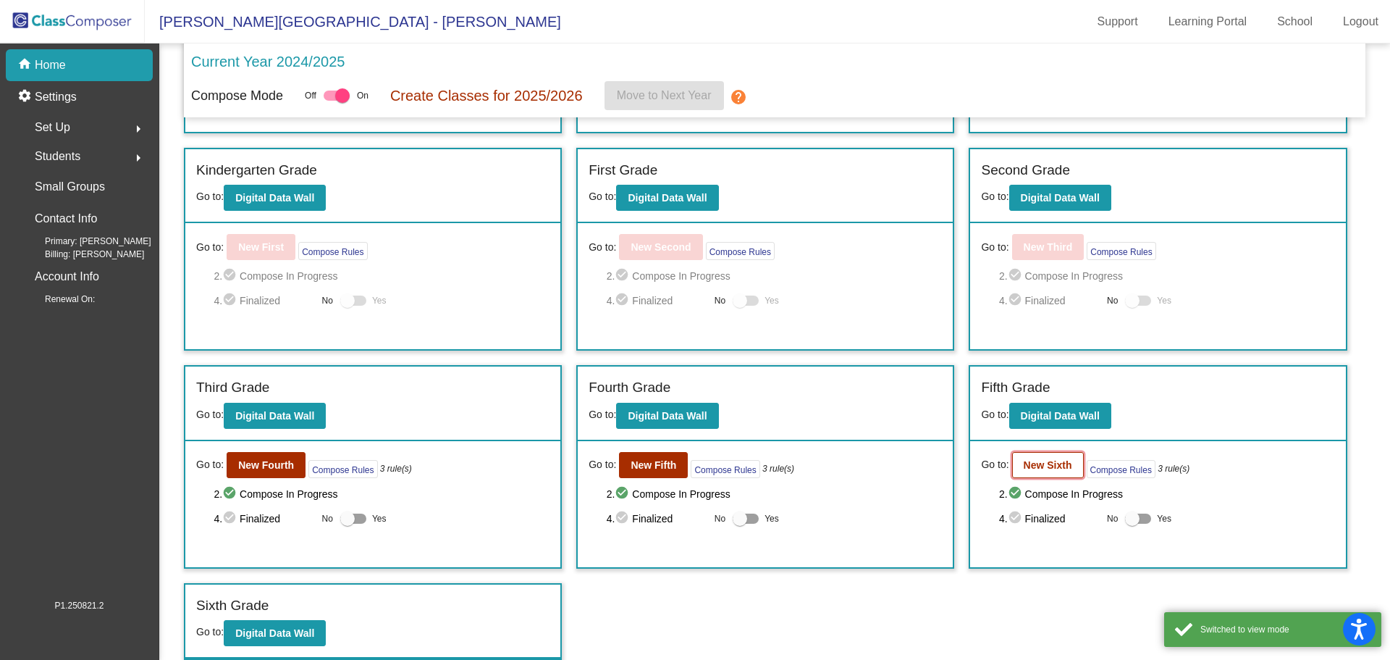
click at [1051, 456] on button "New Sixth" at bounding box center [1048, 465] width 72 height 26
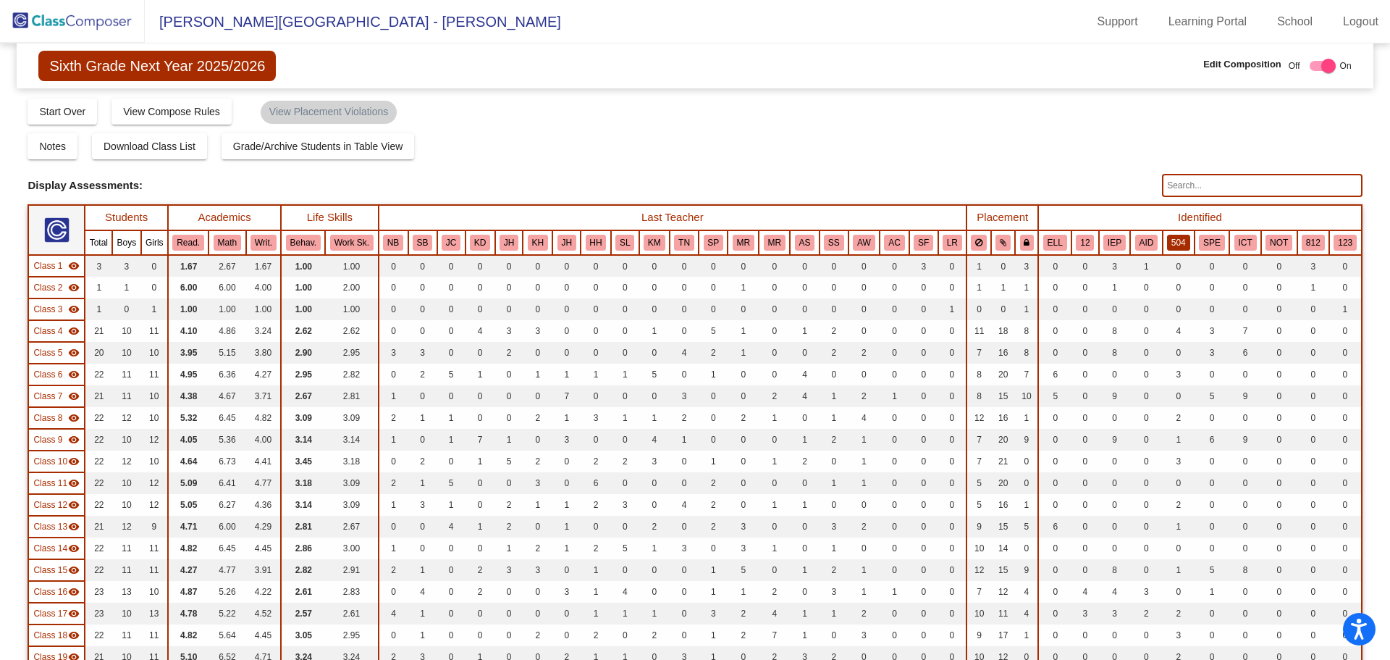
click at [1170, 240] on button "504" at bounding box center [1178, 243] width 23 height 16
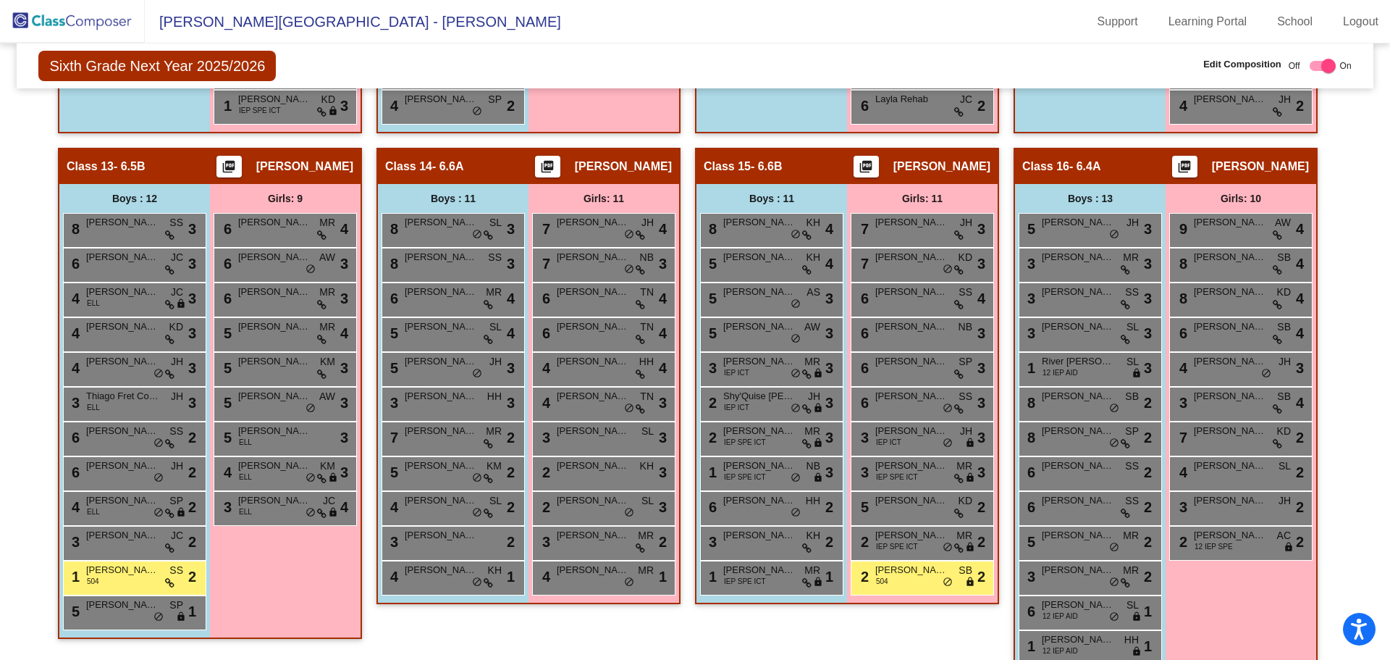
scroll to position [2633, 0]
